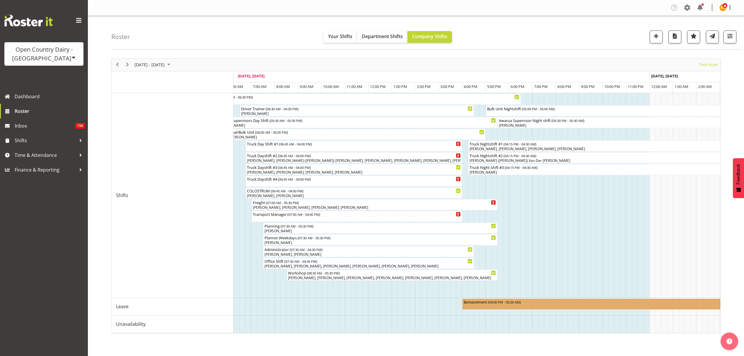
scroll to position [0, 149]
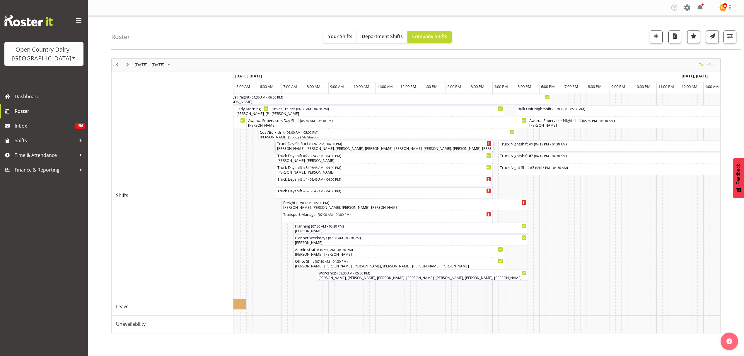
click at [433, 145] on div "Truck Day Shift #1 ( 06:45 AM - 04:00 PM )" at bounding box center [384, 143] width 214 height 6
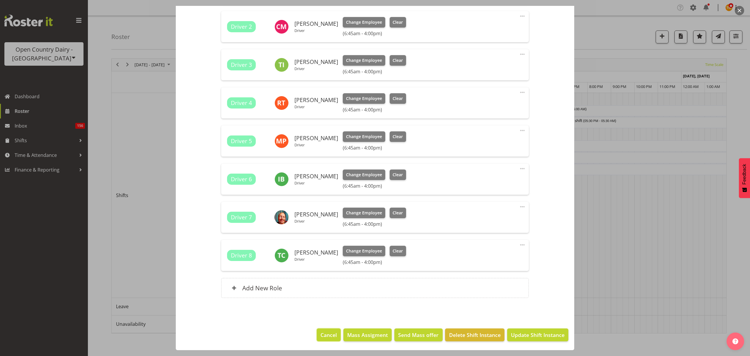
click at [320, 340] on button "Cancel" at bounding box center [329, 334] width 24 height 13
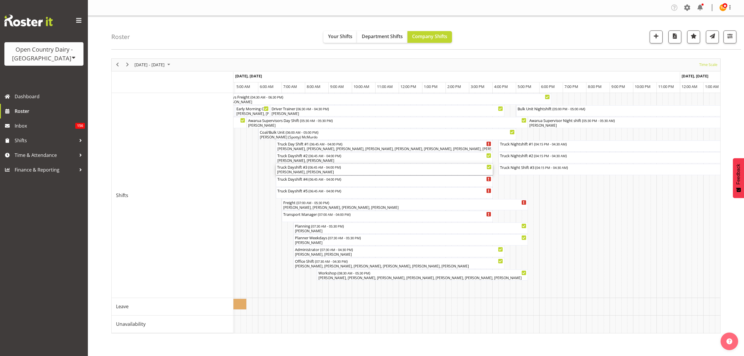
click at [320, 171] on div "[PERSON_NAME], [PERSON_NAME]" at bounding box center [384, 171] width 214 height 5
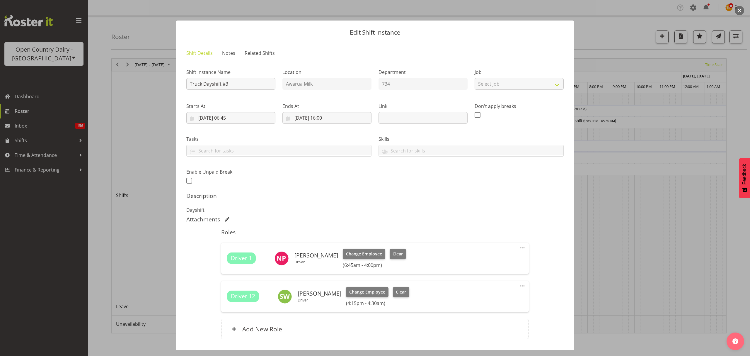
click at [607, 198] on div at bounding box center [375, 178] width 750 height 356
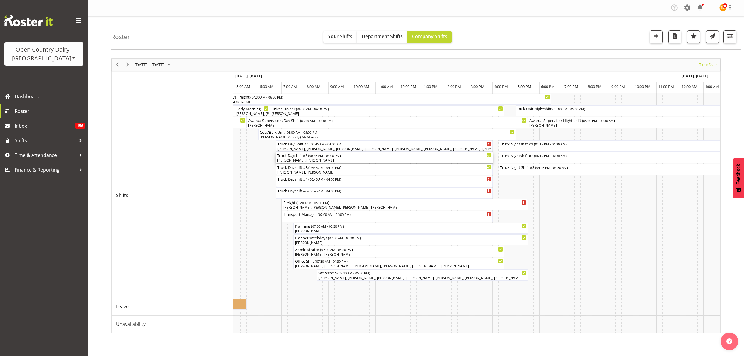
click at [342, 161] on div "[PERSON_NAME], [PERSON_NAME]" at bounding box center [384, 160] width 214 height 5
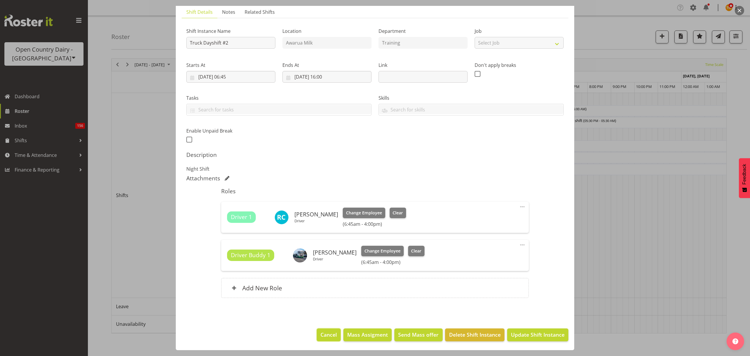
click at [333, 334] on button "Cancel" at bounding box center [329, 334] width 24 height 13
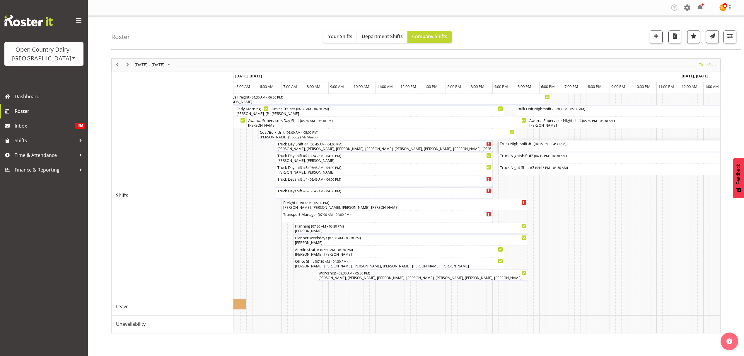
click at [537, 146] on div "Truck Nightshift #1 ( 04:15 PM - 04:30 AM )" at bounding box center [642, 143] width 285 height 6
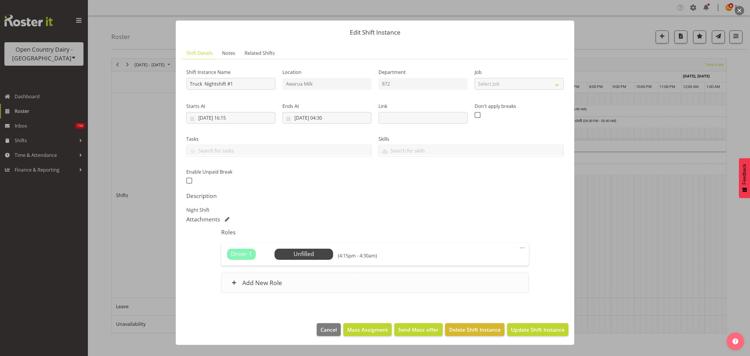
click at [287, 284] on div "Add New Role" at bounding box center [374, 282] width 307 height 20
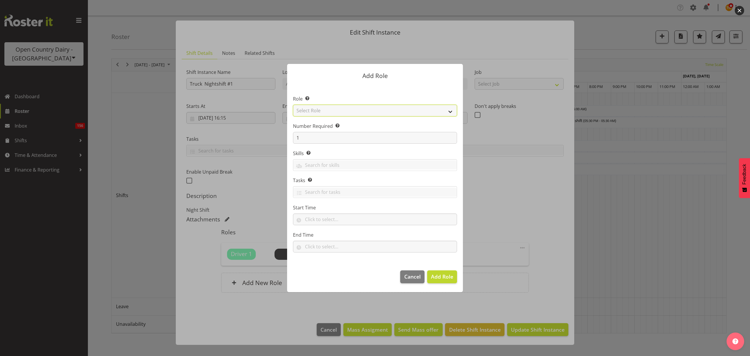
drag, startPoint x: 338, startPoint y: 112, endPoint x: 336, endPoint y: 115, distance: 3.8
click at [337, 113] on select "Select Role Crew Leader Driver Driver Assessor Dayshift Driver Assessor Nightsh…" at bounding box center [375, 111] width 164 height 12
select select "1154"
click at [293, 105] on select "Select Role Crew Leader Driver Driver Assessor Dayshift Driver Assessor Nightsh…" at bounding box center [375, 111] width 164 height 12
click at [322, 138] on input "1" at bounding box center [375, 138] width 164 height 12
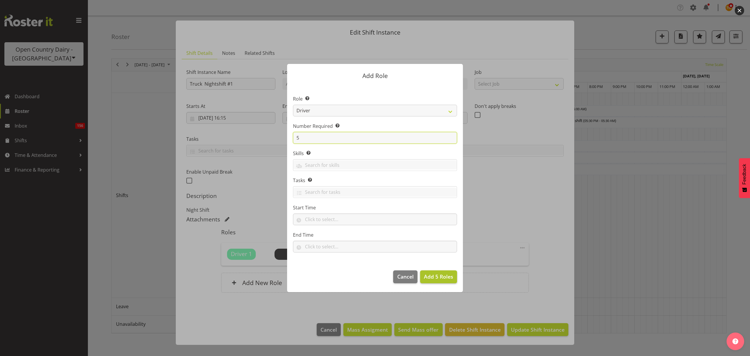
type input "5"
click at [455, 277] on button "Add 5 Roles" at bounding box center [438, 276] width 37 height 13
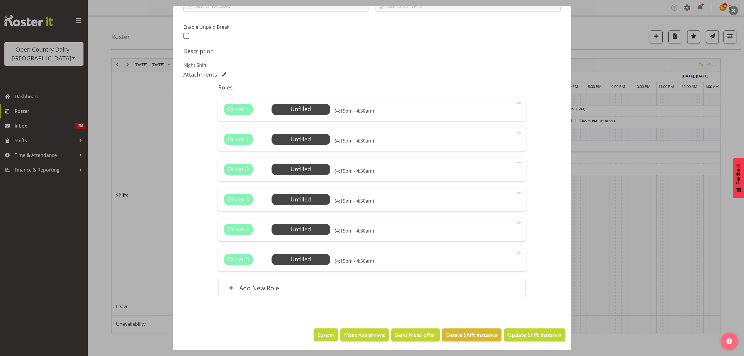
click at [325, 332] on span "Cancel" at bounding box center [325, 335] width 16 height 8
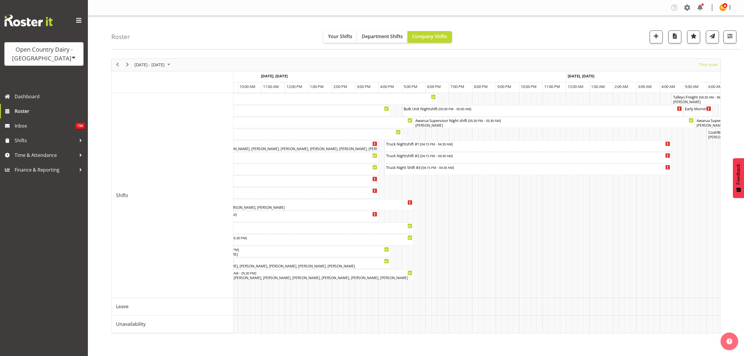
scroll to position [0, 1943]
